Goal: Information Seeking & Learning: Compare options

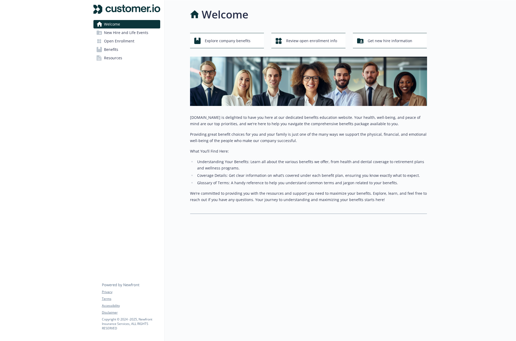
click at [114, 50] on span "Benefits" at bounding box center [111, 49] width 14 height 8
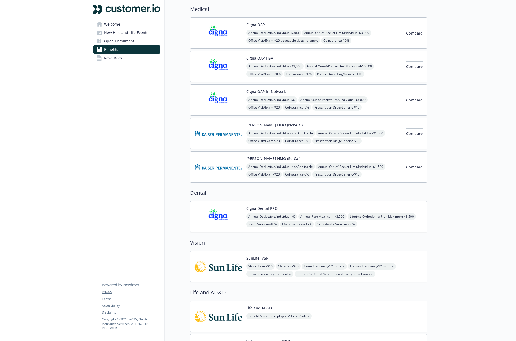
scroll to position [11, 0]
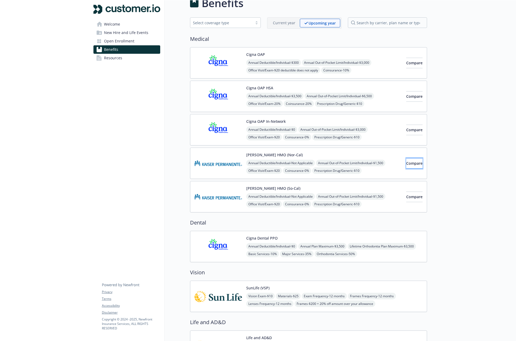
click at [338, 163] on span "Compare" at bounding box center [414, 163] width 16 height 5
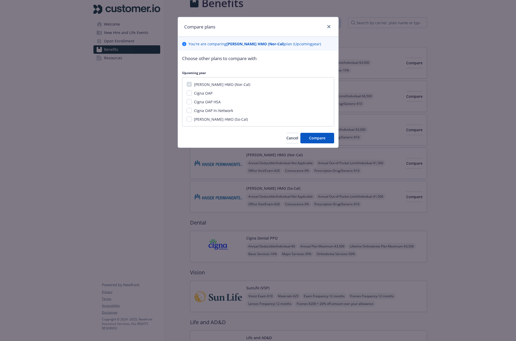
click at [202, 111] on span "Cigna OAP In-Network" at bounding box center [213, 110] width 39 height 5
click at [192, 111] on input "Cigna OAP In-Network" at bounding box center [189, 110] width 5 height 5
checkbox input "true"
click at [329, 139] on button "Compare" at bounding box center [317, 138] width 34 height 11
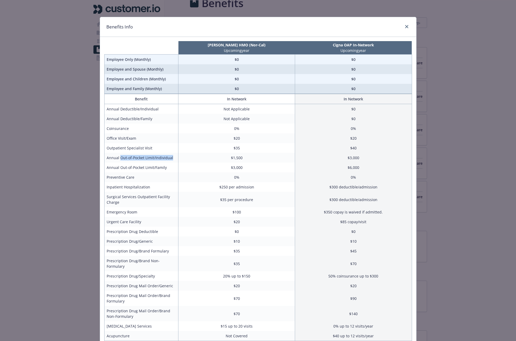
drag, startPoint x: 120, startPoint y: 158, endPoint x: 171, endPoint y: 160, distance: 51.5
click at [171, 160] on td "Annual Out-of-Pocket Limit/Individual" at bounding box center [141, 158] width 74 height 10
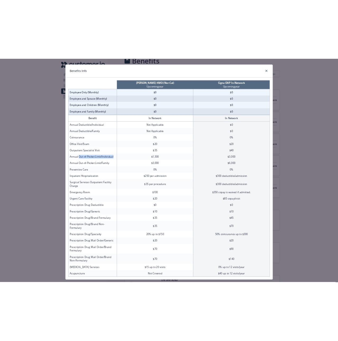
scroll to position [8, 0]
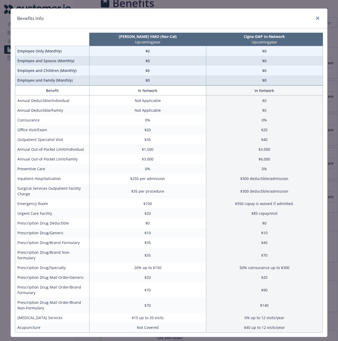
click at [329, 26] on div "Benefits Info [PERSON_NAME] HMO (Nor-Cal) Upcoming year Cigna OAP In-Network Up…" at bounding box center [169, 170] width 338 height 341
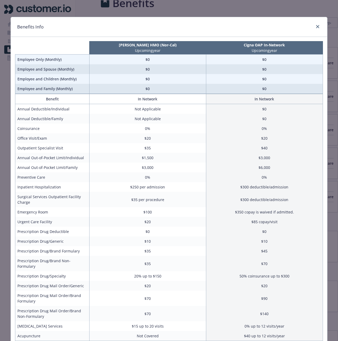
scroll to position [16, 0]
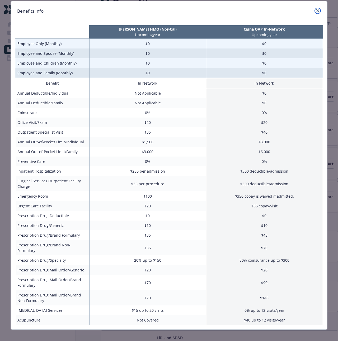
drag, startPoint x: 320, startPoint y: 9, endPoint x: 318, endPoint y: 11, distance: 2.9
click at [319, 10] on link "close" at bounding box center [317, 11] width 6 height 6
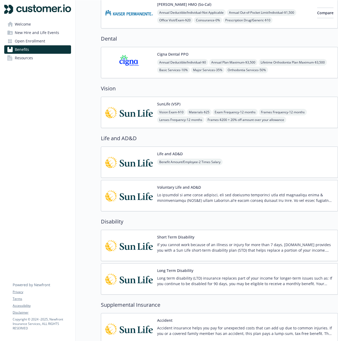
scroll to position [0, 0]
